Goal: Task Accomplishment & Management: Manage account settings

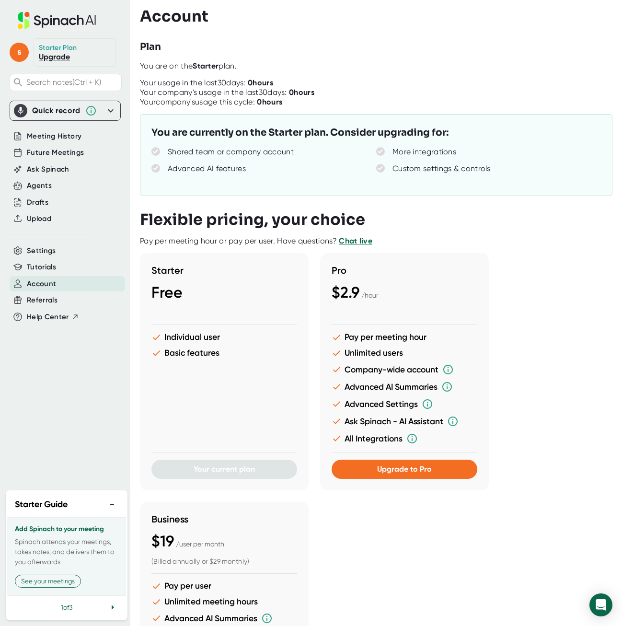
click at [40, 281] on span "Account" at bounding box center [41, 283] width 29 height 11
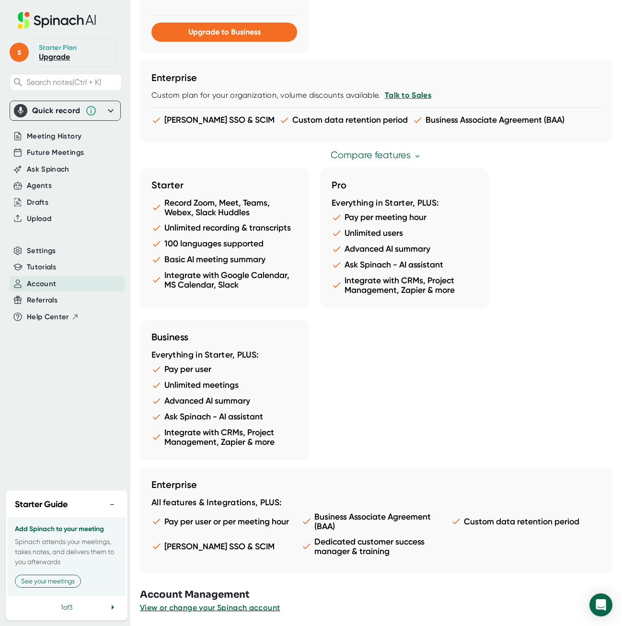
scroll to position [688, 0]
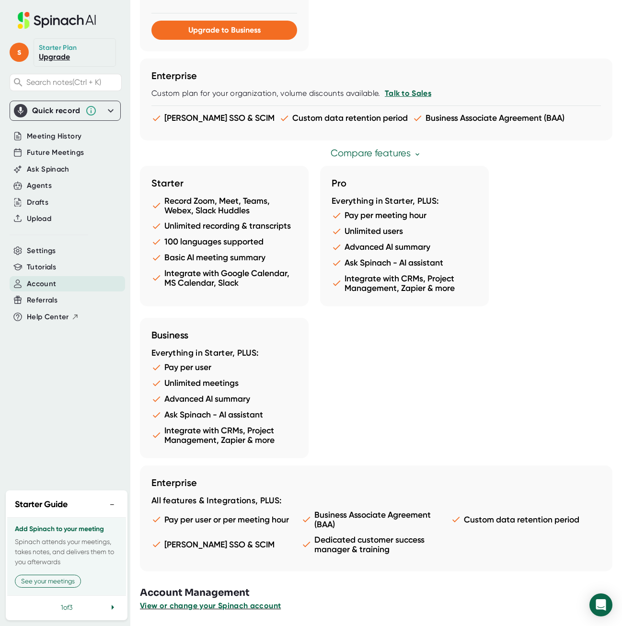
click at [245, 607] on span "View or change your Spinach account" at bounding box center [210, 605] width 141 height 9
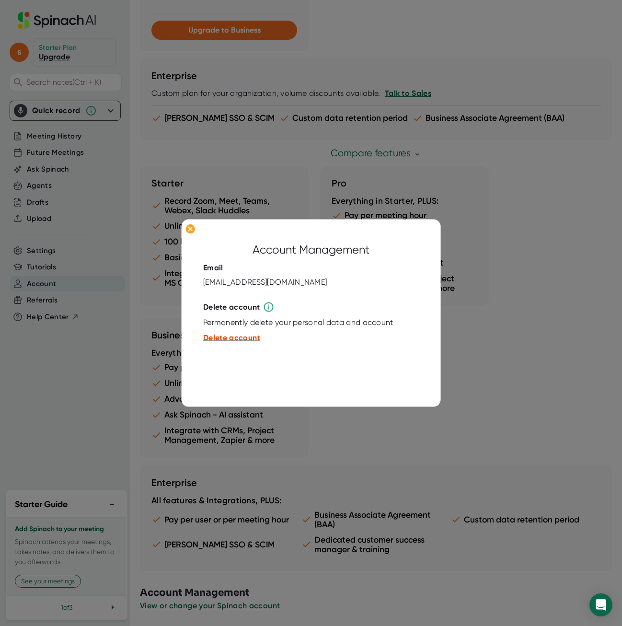
click at [232, 337] on span "Delete account" at bounding box center [231, 337] width 57 height 9
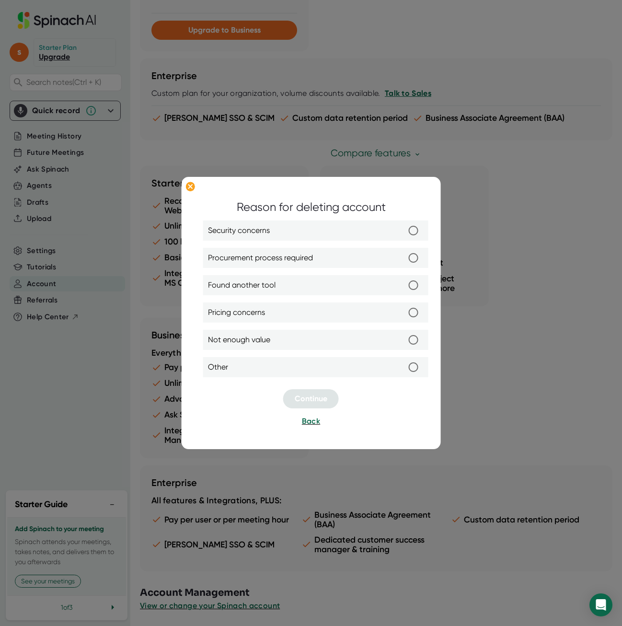
click at [250, 366] on label "Other" at bounding box center [316, 367] width 216 height 20
click at [403, 366] on input "Other" at bounding box center [413, 367] width 20 height 20
radio input "true"
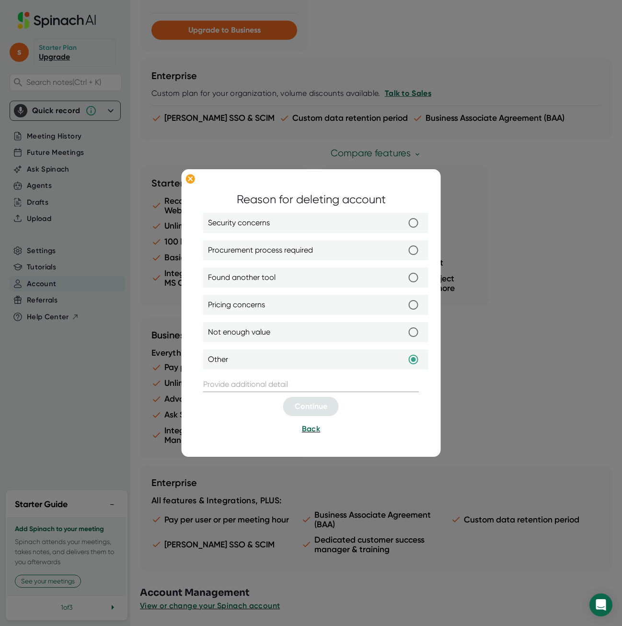
click at [280, 330] on label "Not enough value" at bounding box center [316, 332] width 216 height 20
click at [403, 330] on input "Not enough value" at bounding box center [413, 332] width 20 height 20
radio input "true"
click at [252, 353] on label "Other" at bounding box center [316, 360] width 216 height 20
click at [403, 353] on input "Other" at bounding box center [413, 360] width 20 height 20
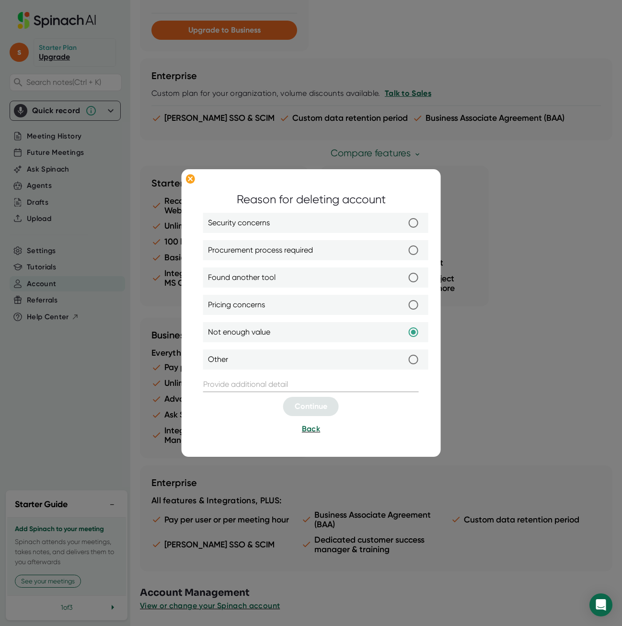
radio input "true"
click at [263, 348] on div at bounding box center [311, 347] width 216 height 5
click at [262, 333] on span "Not enough value" at bounding box center [239, 332] width 62 height 11
click at [403, 333] on input "Not enough value" at bounding box center [413, 332] width 20 height 20
radio input "true"
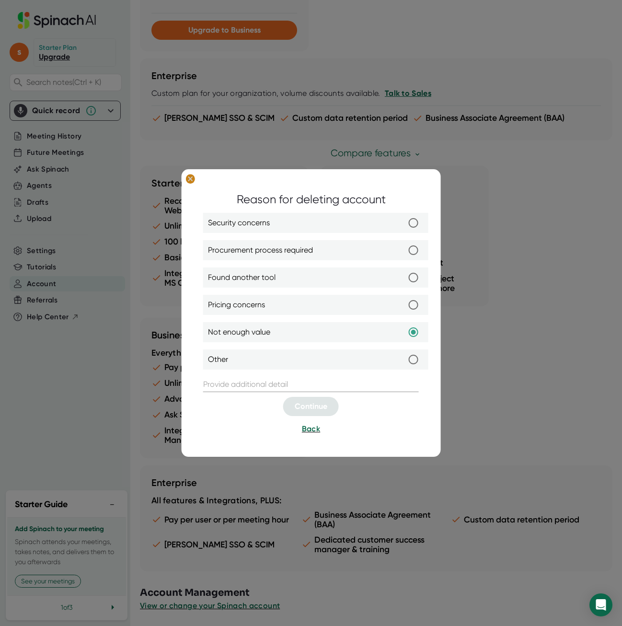
click at [193, 179] on ellipse at bounding box center [190, 179] width 9 height 10
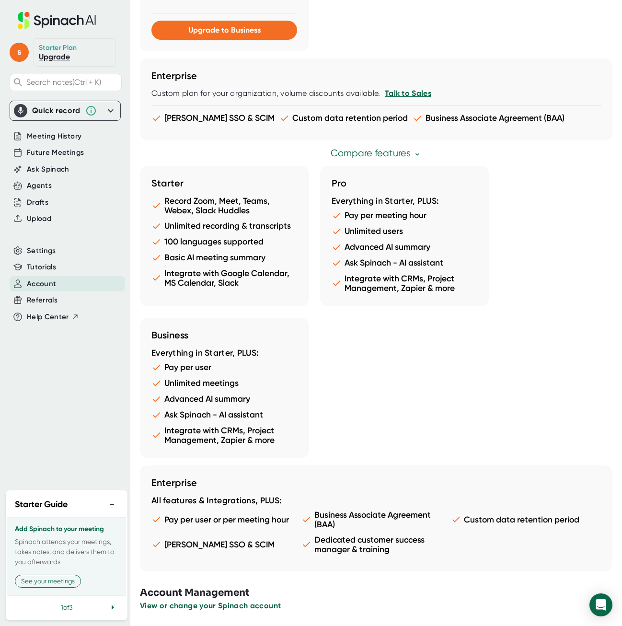
click at [222, 606] on span "View or change your Spinach account" at bounding box center [210, 605] width 141 height 9
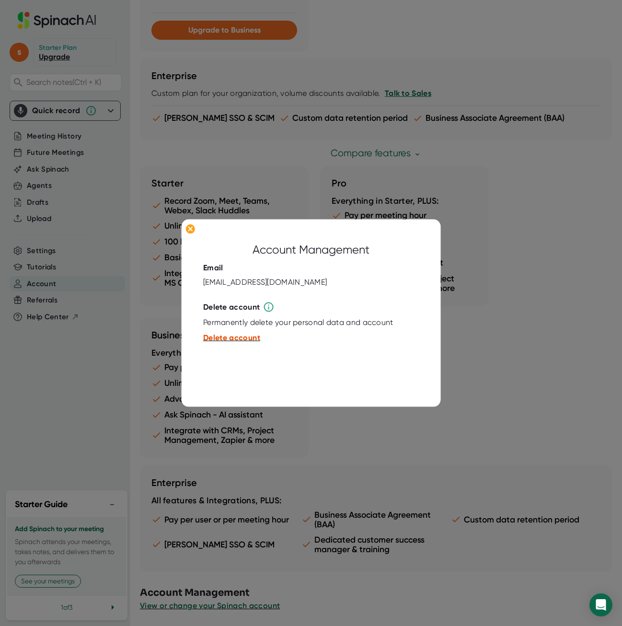
click at [229, 335] on span "Delete account" at bounding box center [231, 337] width 57 height 9
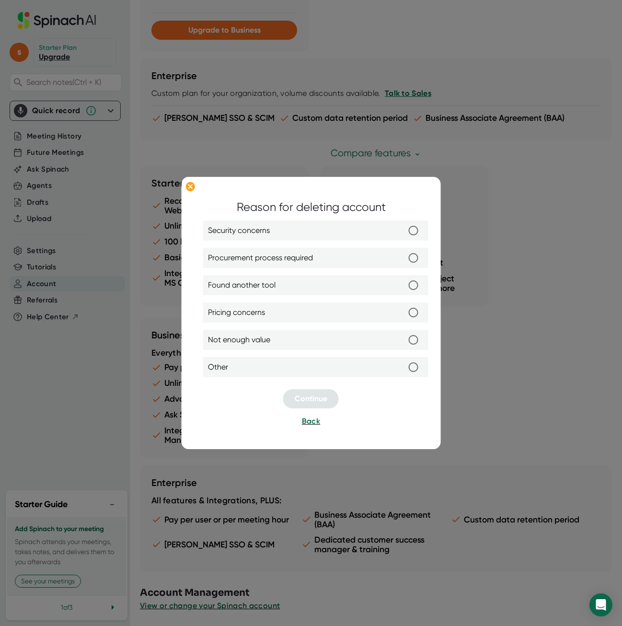
click at [253, 281] on span "Found another tool" at bounding box center [242, 285] width 68 height 11
click at [403, 281] on input "Found another tool" at bounding box center [413, 285] width 20 height 20
radio input "true"
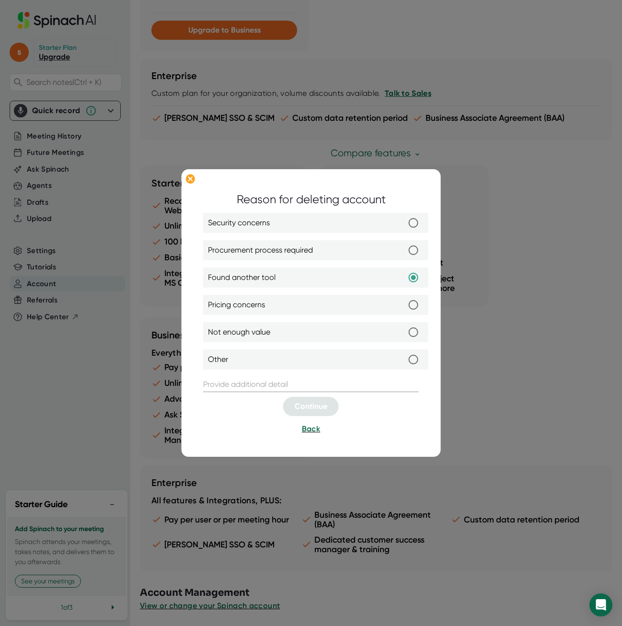
click at [298, 387] on input "text" at bounding box center [311, 384] width 216 height 15
click at [252, 355] on label "Other" at bounding box center [316, 360] width 216 height 20
click at [403, 355] on input "Other" at bounding box center [413, 360] width 20 height 20
radio input "true"
click at [247, 386] on input "text" at bounding box center [311, 384] width 216 height 15
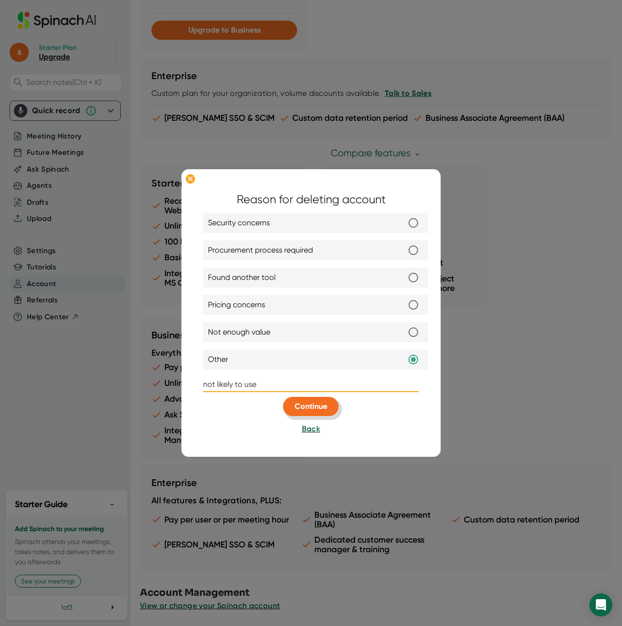
type input "not likely to use"
click at [306, 407] on span "Continue" at bounding box center [311, 406] width 33 height 9
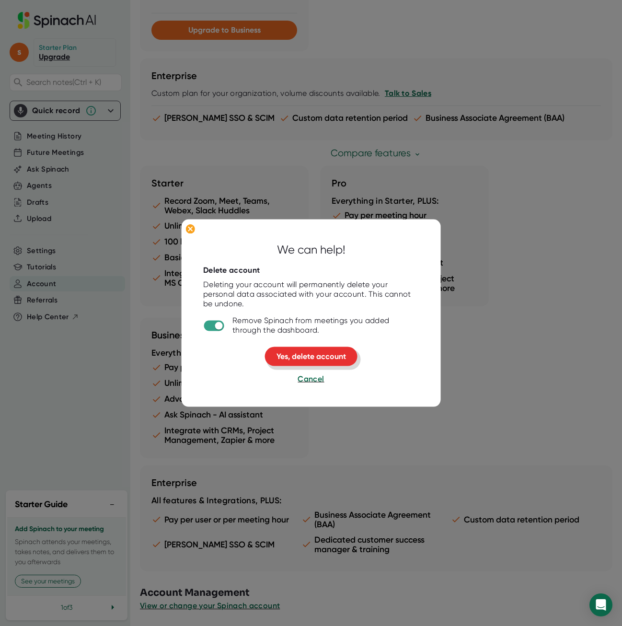
click at [318, 354] on span "Yes, delete account" at bounding box center [310, 356] width 69 height 9
